Goal: Transaction & Acquisition: Purchase product/service

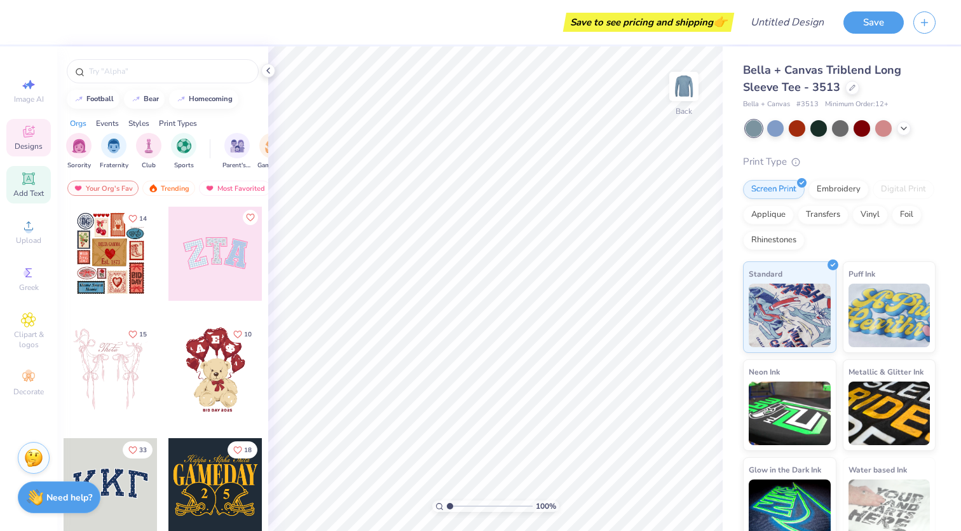
click at [32, 167] on div "Add Text" at bounding box center [28, 184] width 44 height 37
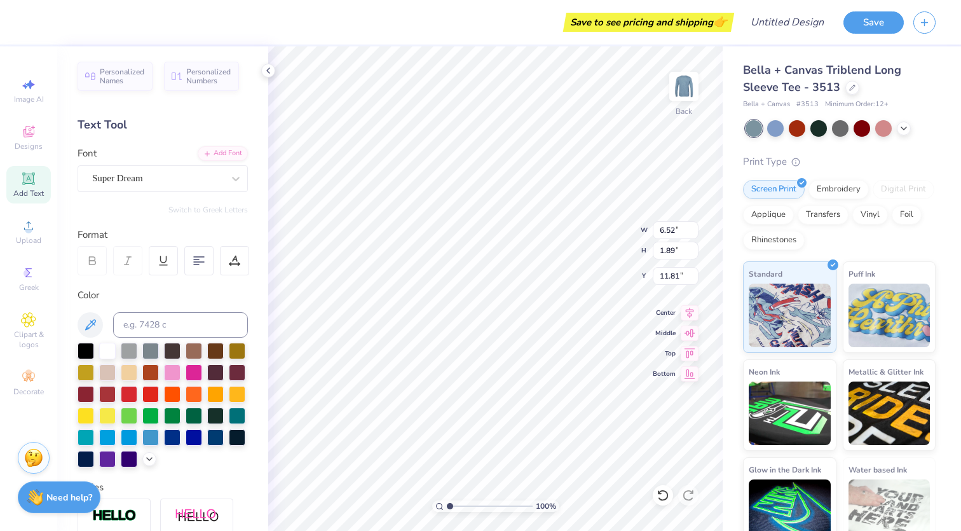
type textarea "magevet"
click at [668, 24] on div "Save to see pricing and shipping 👉" at bounding box center [648, 22] width 165 height 19
click at [890, 24] on button "Save" at bounding box center [873, 21] width 60 height 22
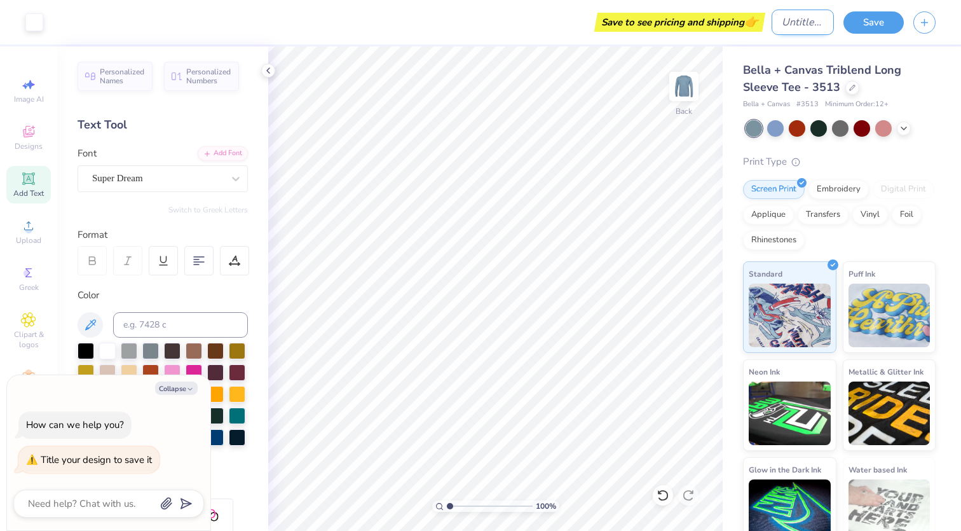
type textarea "x"
click at [775, 25] on input "Design Title" at bounding box center [803, 22] width 62 height 25
type input "j"
type textarea "x"
type input "jh"
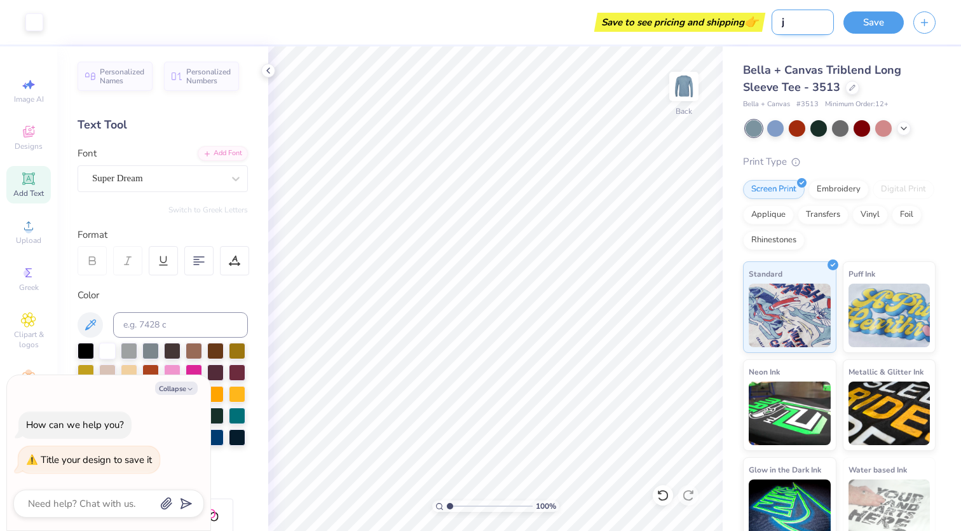
type textarea "x"
type input "jhg"
type textarea "x"
type input "jhgj"
type textarea "x"
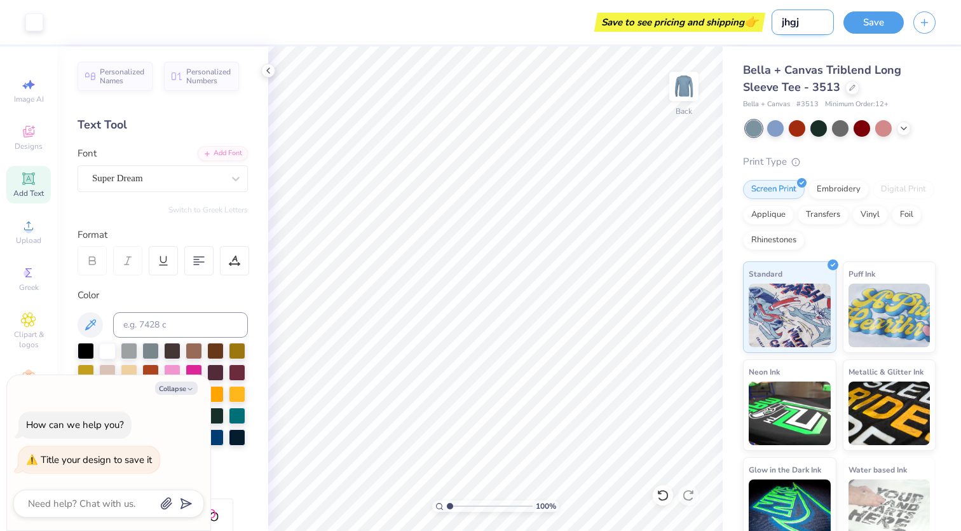
type input "jhgjg"
type textarea "x"
type input "jhang"
type textarea "x"
drag, startPoint x: 795, startPoint y: 20, endPoint x: 829, endPoint y: 17, distance: 34.5
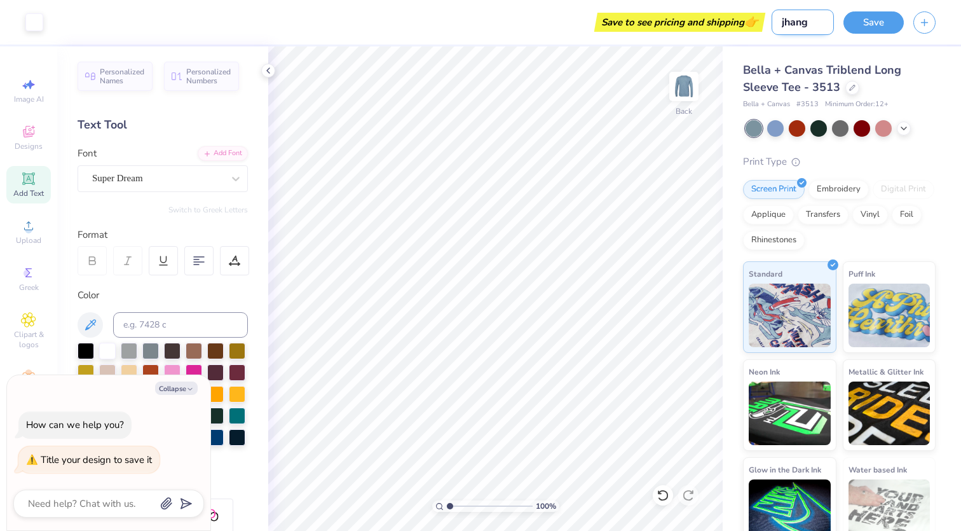
click at [829, 17] on input "jhang" at bounding box center [803, 22] width 62 height 25
click at [803, 21] on input "jhang" at bounding box center [803, 22] width 62 height 25
type input "m"
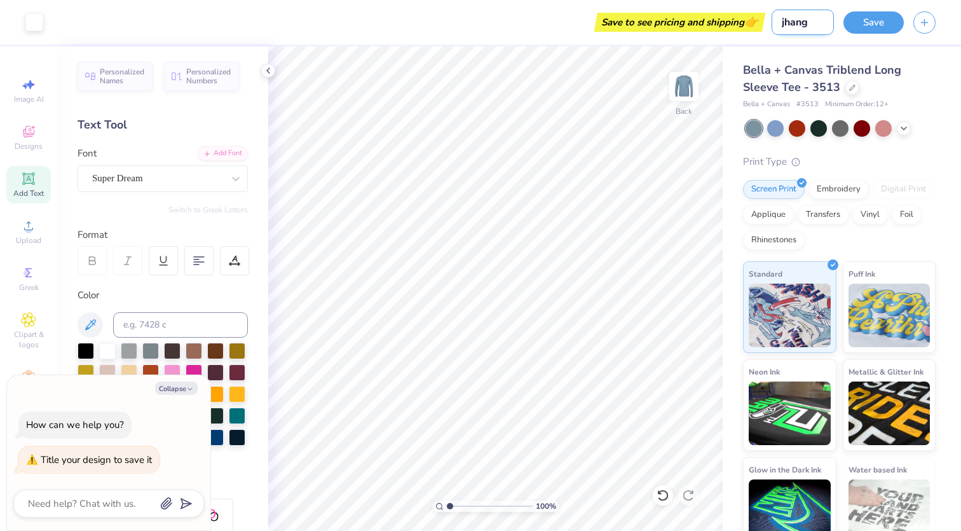
type textarea "x"
type input "ma"
type textarea "x"
type input "mag"
type textarea "x"
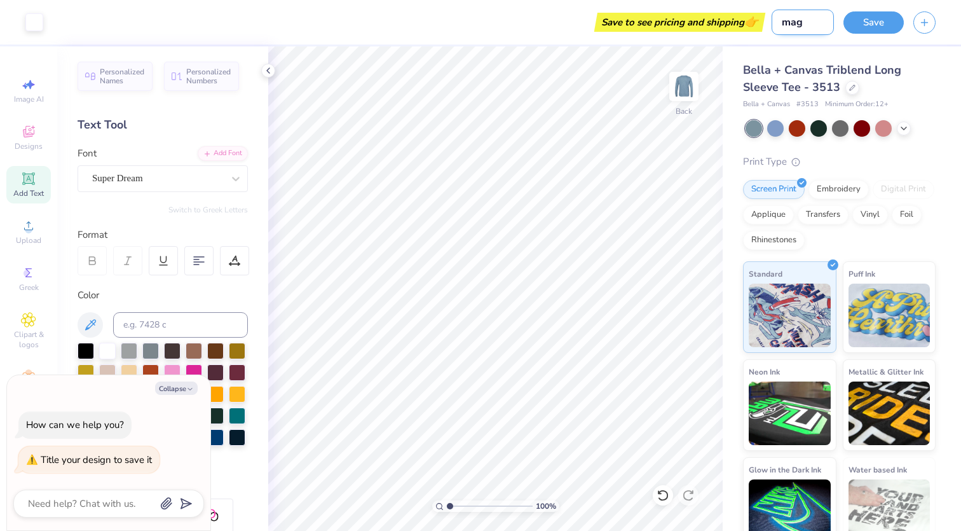
type input "mage"
type textarea "x"
type input "magev"
type textarea "x"
type input "mageve"
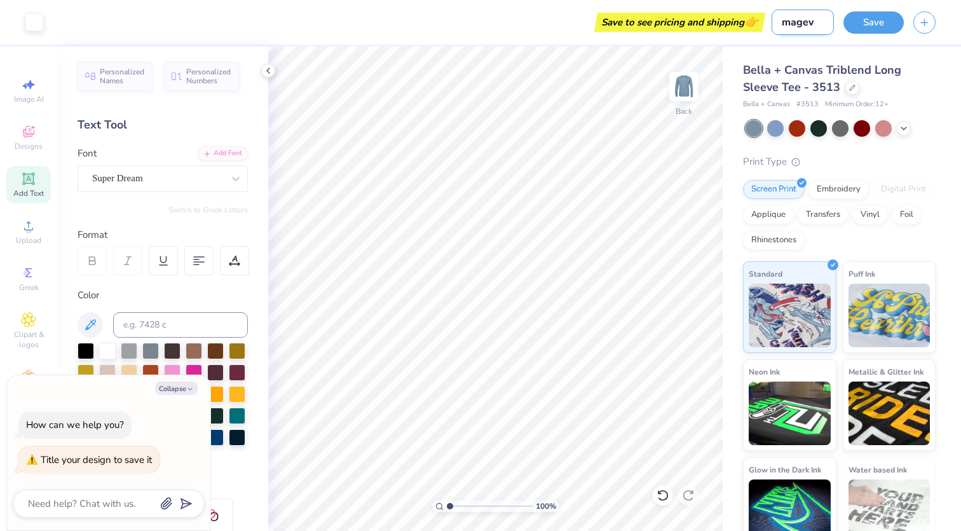
type textarea "x"
type input "magever"
type textarea "x"
type input "mageve"
type textarea "x"
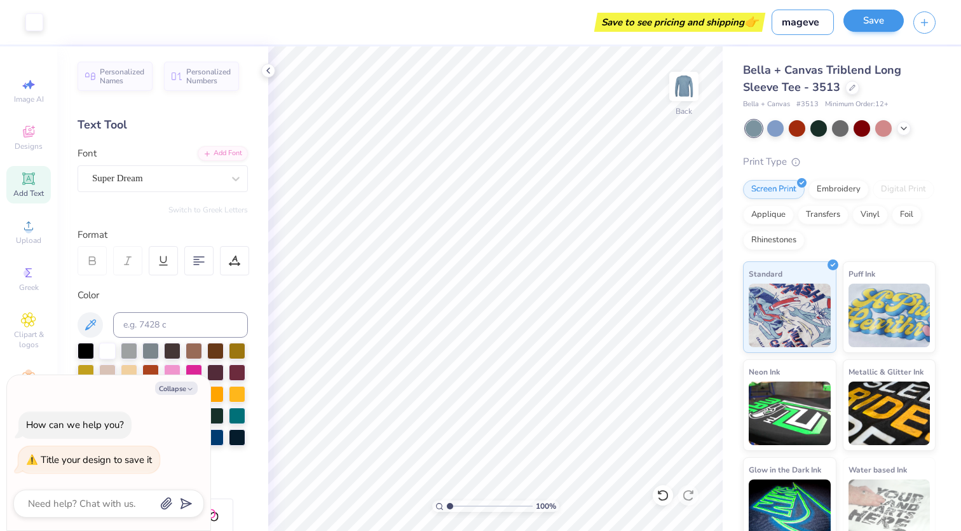
type input "magevet"
type textarea "x"
type input "magevet"
click at [861, 31] on button "Save" at bounding box center [873, 21] width 60 height 22
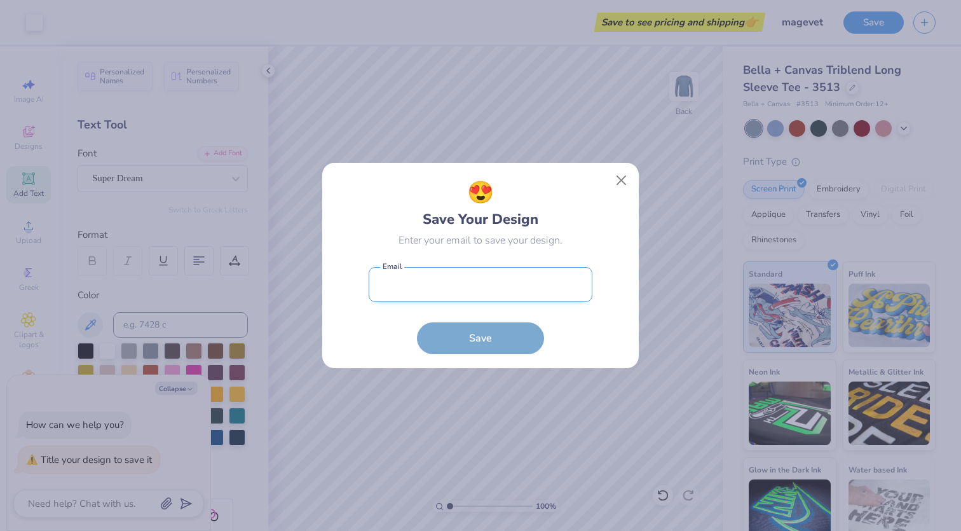
click at [551, 280] on input "email" at bounding box center [481, 284] width 224 height 35
type input "[PERSON_NAME][DOMAIN_NAME]"yale.e"
type input "h"
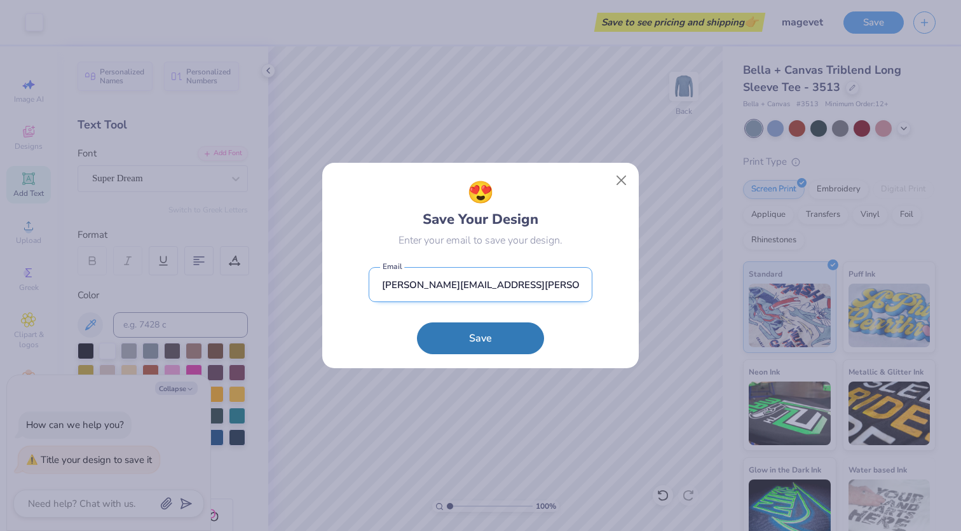
type input "[PERSON_NAME][EMAIL_ADDRESS][PERSON_NAME][DOMAIN_NAME]"
click at [481, 337] on button "Save" at bounding box center [480, 338] width 127 height 32
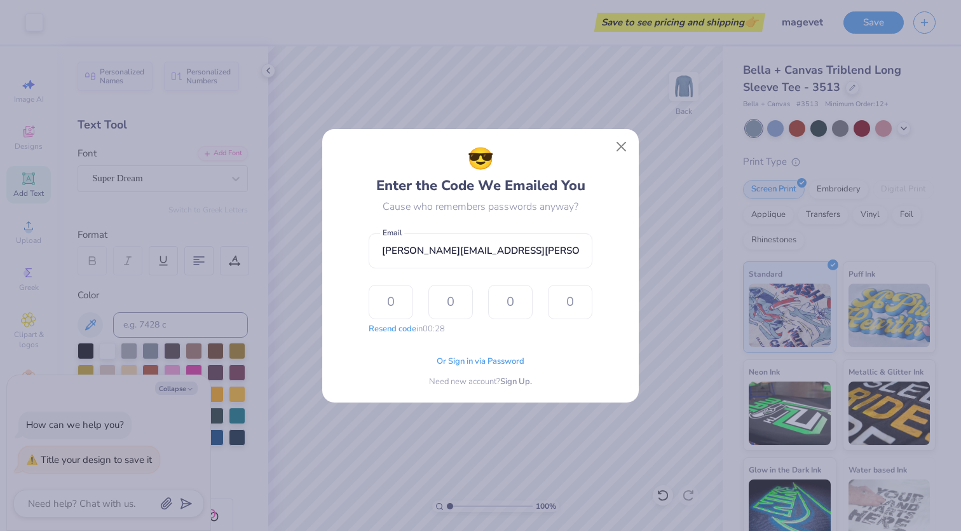
click at [371, 270] on form "[PERSON_NAME][EMAIL_ADDRESS][PERSON_NAME][DOMAIN_NAME] Email Resend code in 00:…" at bounding box center [481, 281] width 224 height 108
click at [390, 308] on input "text" at bounding box center [391, 302] width 44 height 34
click at [472, 280] on form "[PERSON_NAME][EMAIL_ADDRESS][PERSON_NAME][DOMAIN_NAME] Email Resend code in 00:…" at bounding box center [481, 281] width 224 height 108
click at [386, 296] on input "text" at bounding box center [391, 302] width 44 height 34
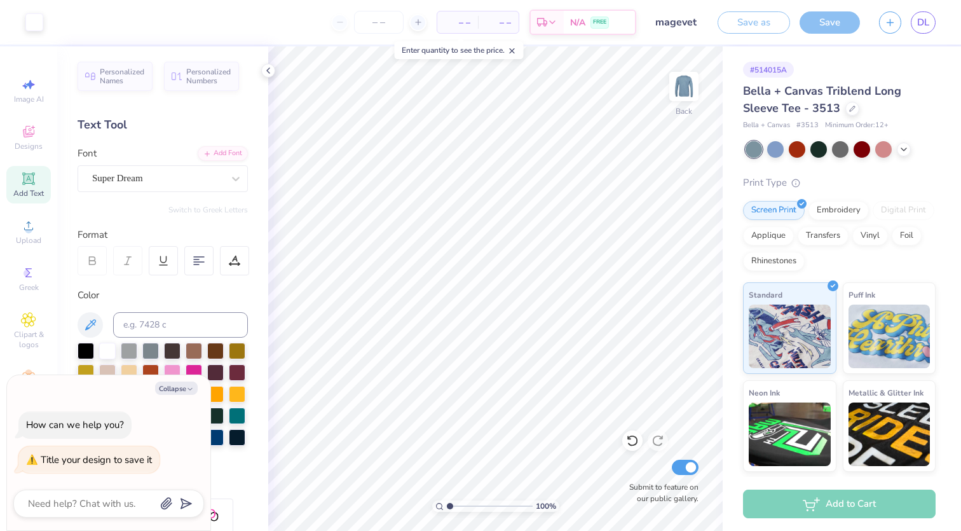
type textarea "x"
click at [392, 22] on input "number" at bounding box center [379, 22] width 50 height 23
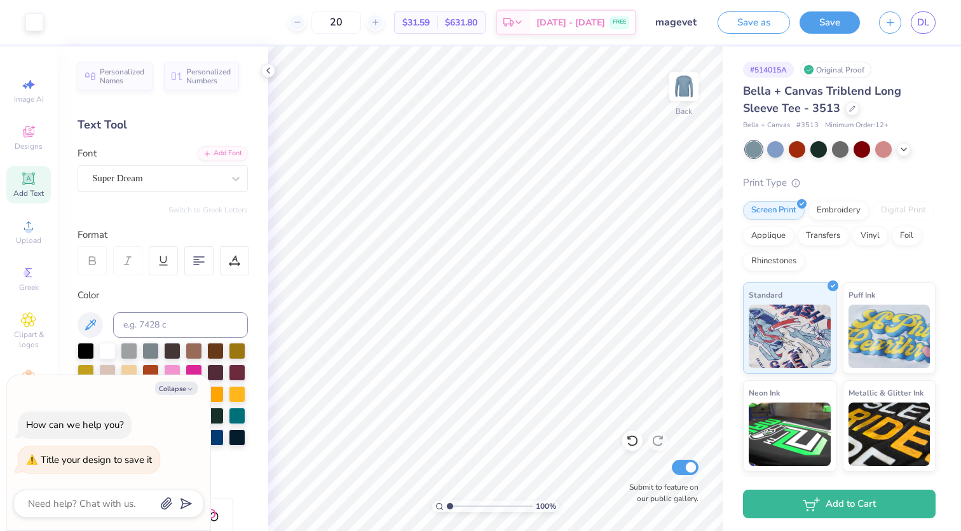
type input "20"
click at [203, 194] on div "Personalized Names Personalized Numbers Text Tool Add Font Font Super Dream Swi…" at bounding box center [162, 288] width 211 height 484
click at [202, 191] on div "Personalized Names Personalized Numbers Text Tool Add Font Font Super Dream Swi…" at bounding box center [162, 288] width 211 height 484
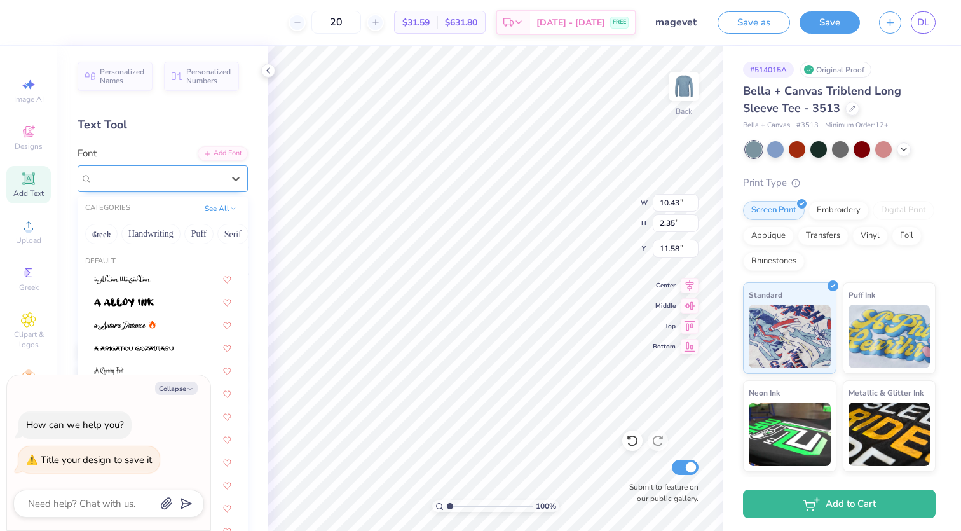
click at [195, 184] on div "Super Dream" at bounding box center [157, 178] width 133 height 20
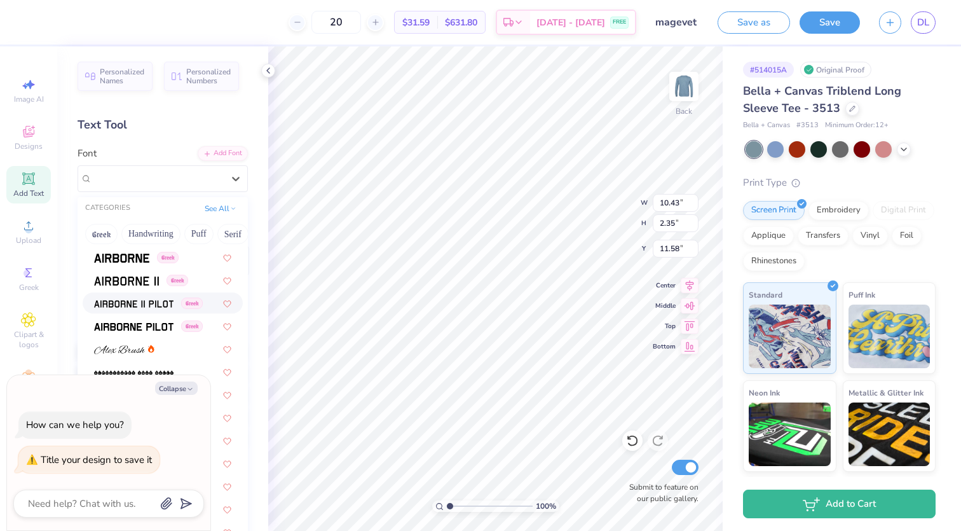
scroll to position [252, 0]
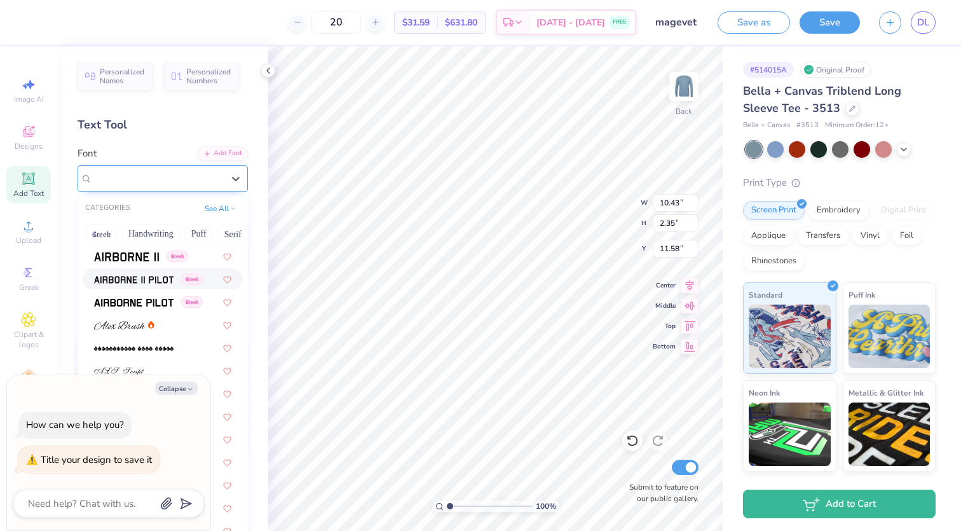
type textarea "x"
click at [182, 173] on div "Super Dream" at bounding box center [157, 178] width 131 height 15
